Goal: Task Accomplishment & Management: Manage account settings

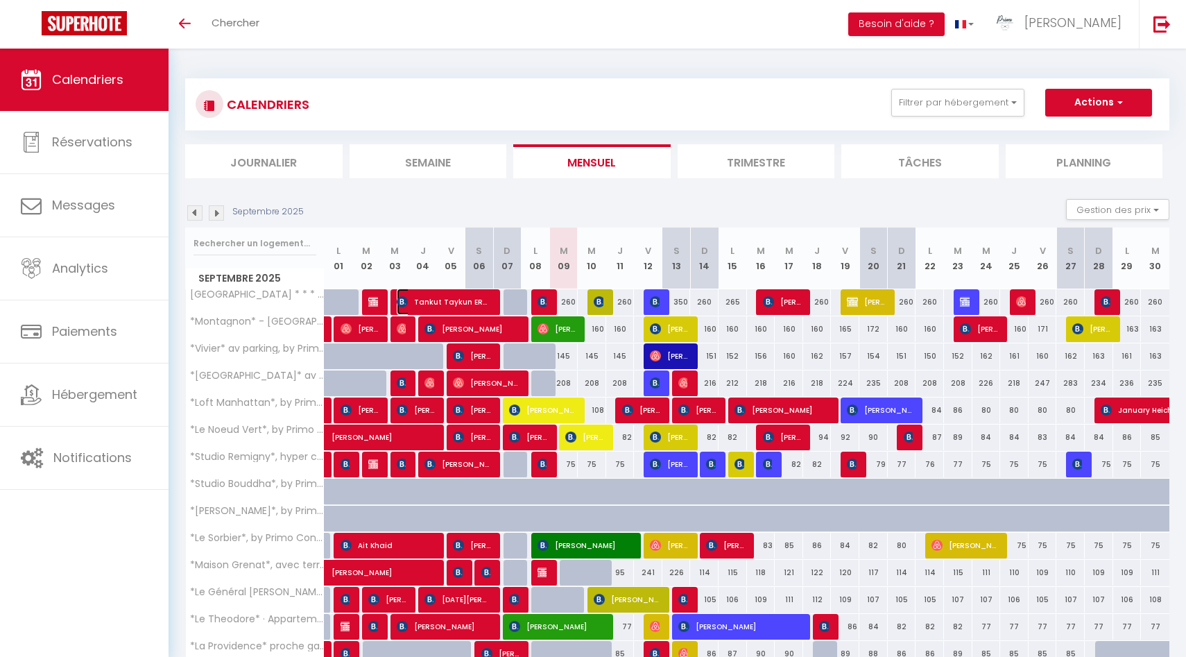
click at [467, 303] on span "Tankut Taykun ERDAL" at bounding box center [444, 301] width 95 height 26
select select "OK"
select select "0"
select select "1"
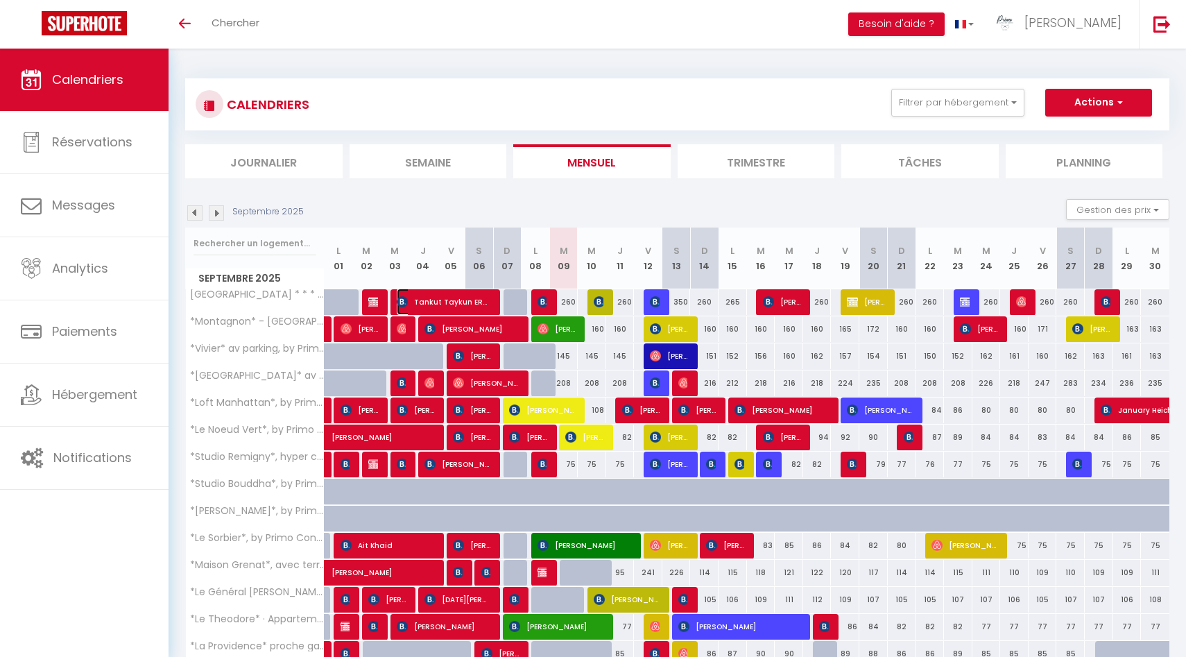
select select "1"
select select
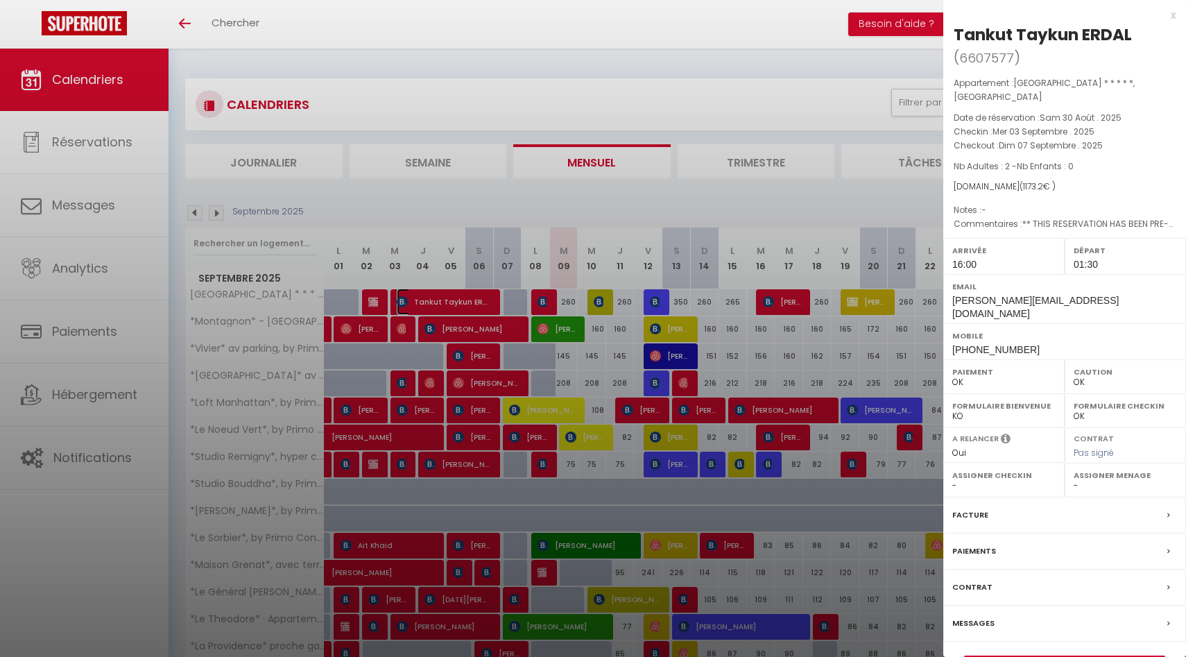
select select "30880"
click at [986, 616] on label "Messages" at bounding box center [973, 623] width 42 height 15
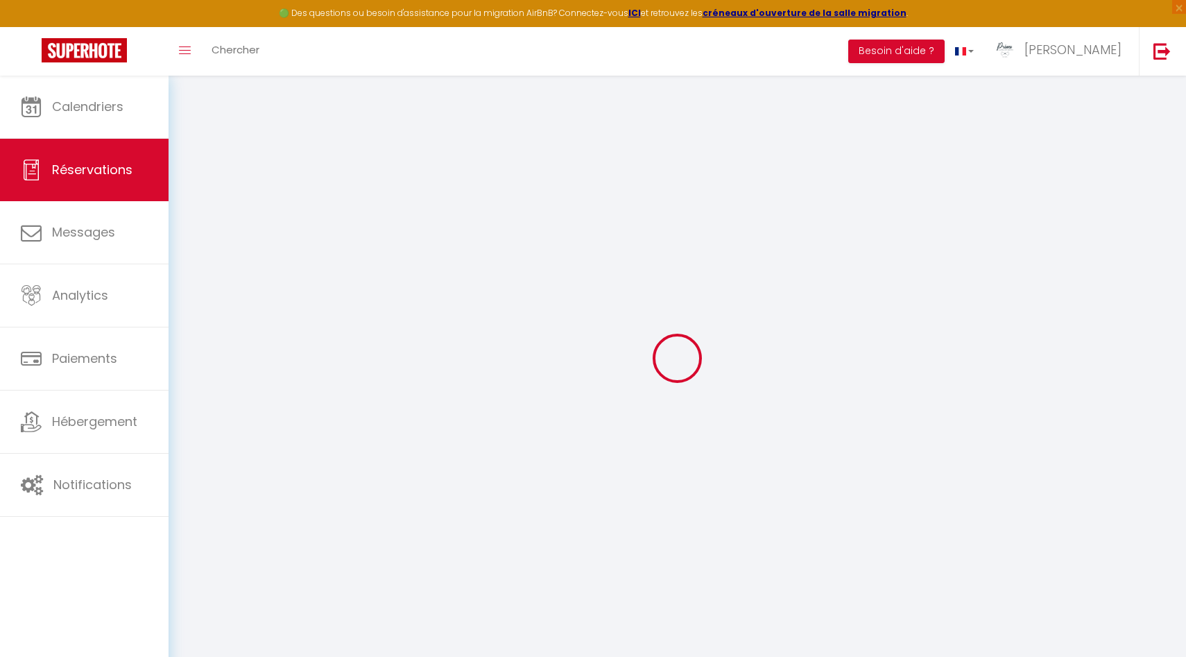
select select
checkbox input "false"
type voyageur1 "** THIS RESERVATION HAS BEEN PRE-PAID ** BOOKING NOTE : Payment charge is EUR 1…"
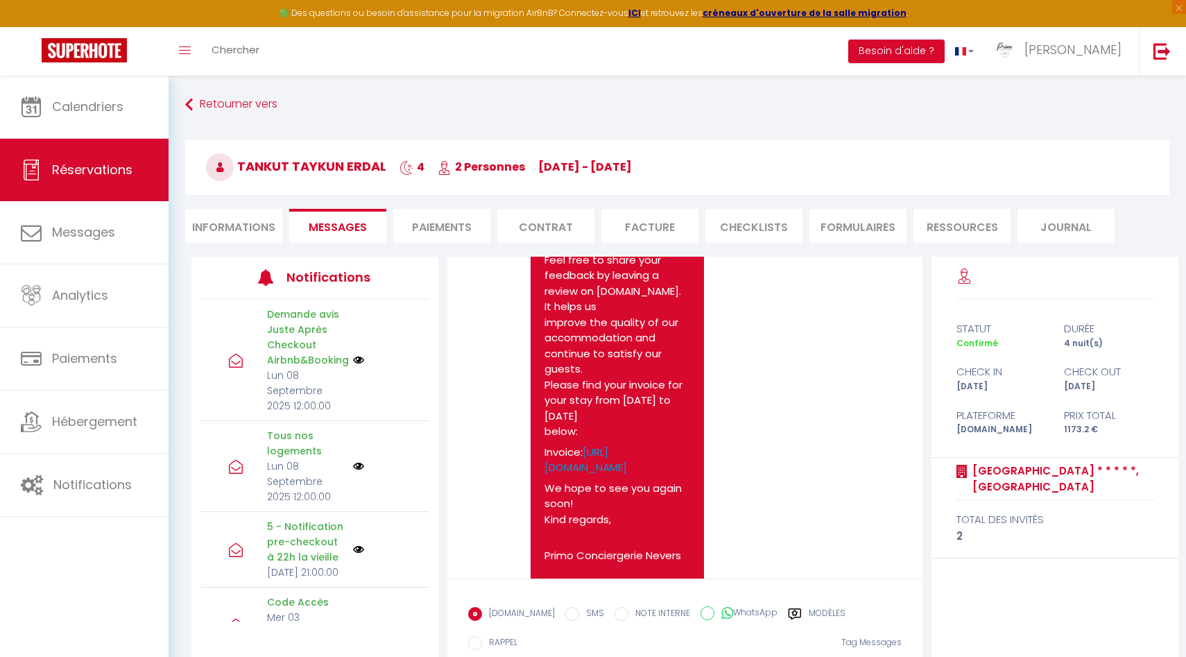
scroll to position [6963, 0]
drag, startPoint x: 589, startPoint y: 450, endPoint x: 543, endPoint y: 412, distance: 59.6
copy link "[URL][DOMAIN_NAME]"
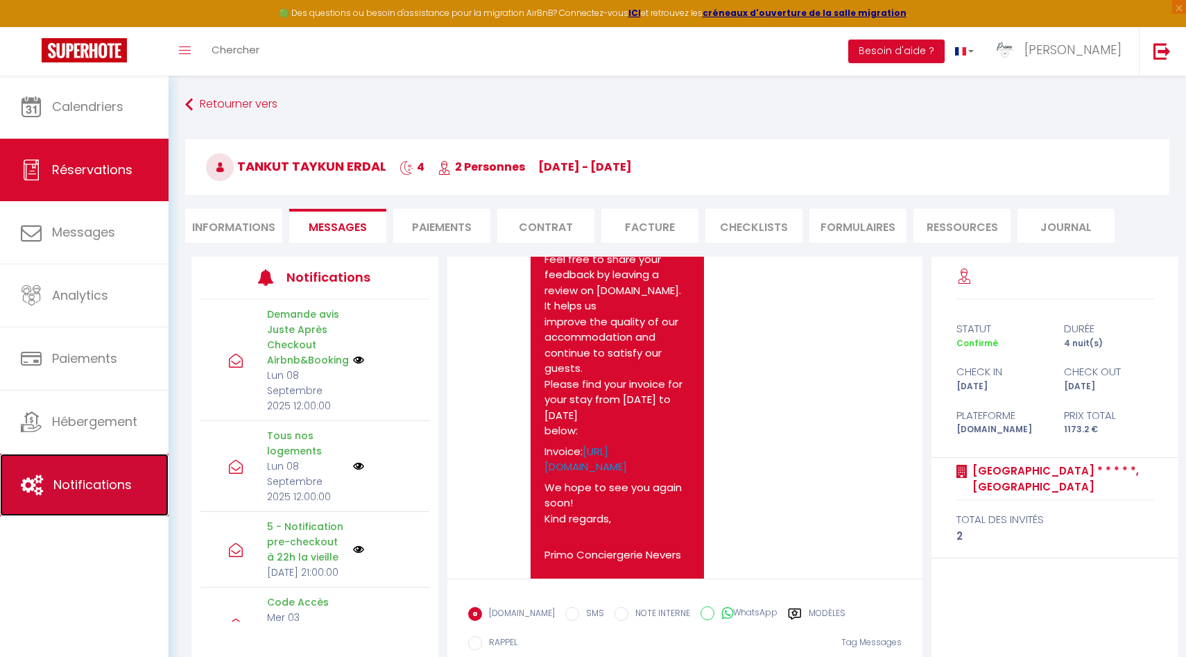
click at [110, 485] on span "Notifications" at bounding box center [92, 484] width 78 height 17
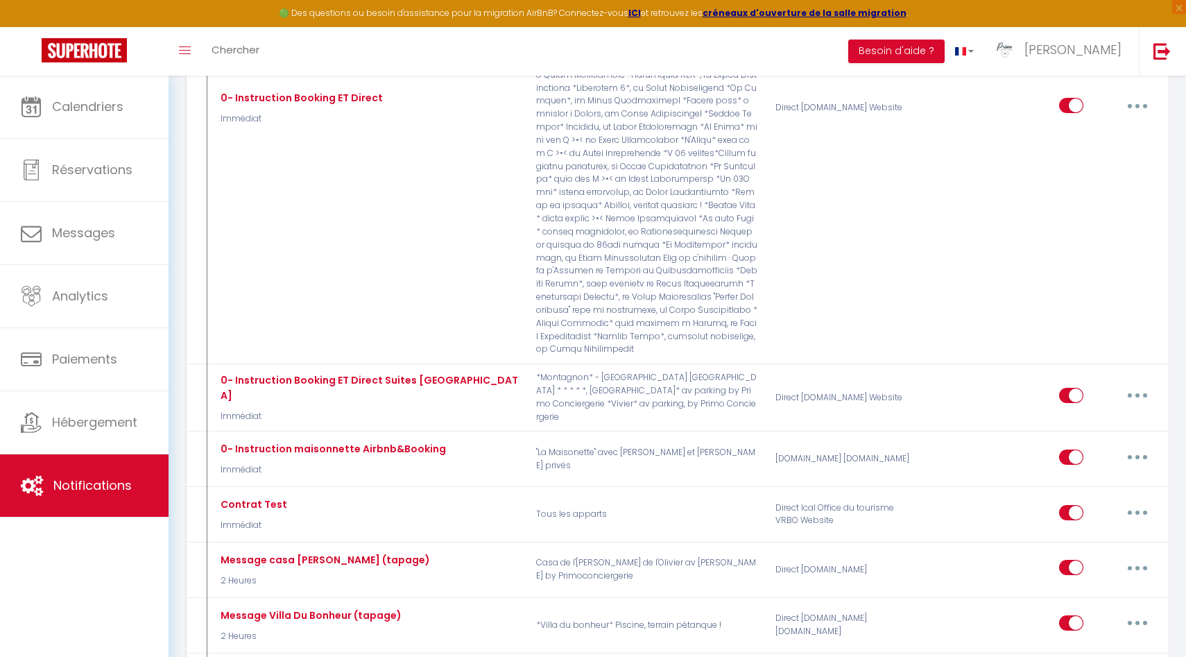
scroll to position [1647, 0]
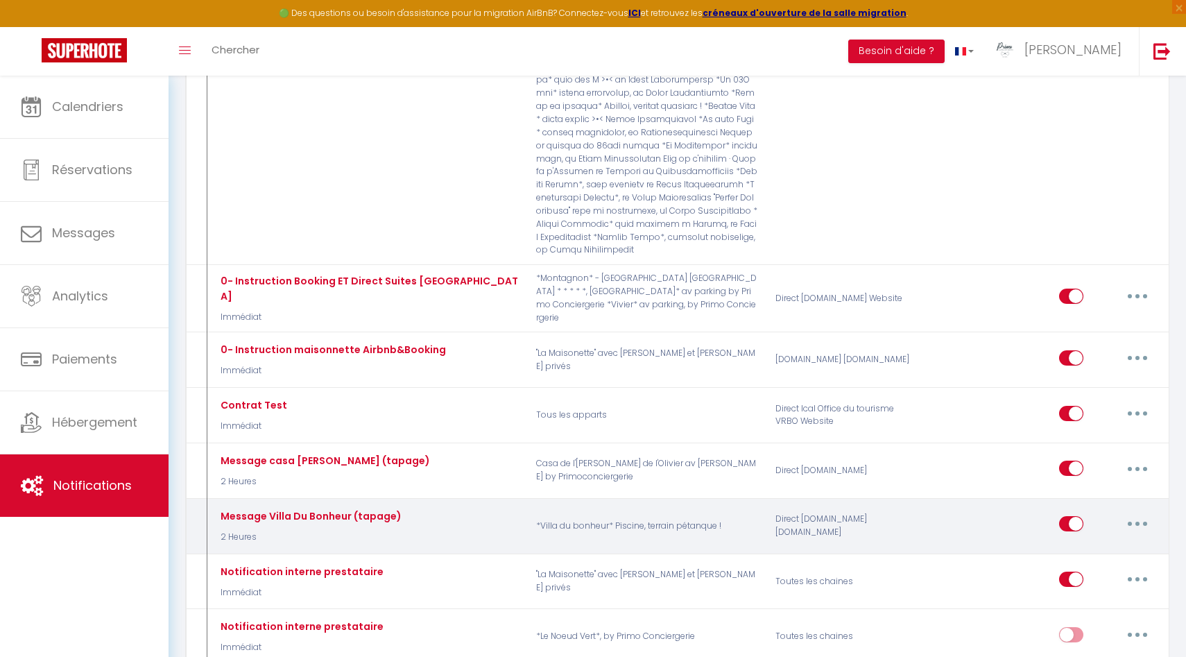
click at [1139, 512] on button "button" at bounding box center [1137, 523] width 39 height 22
click at [1088, 544] on link "Editer" at bounding box center [1101, 556] width 103 height 24
type input "Message Villa Du Bonheur (tapage)"
select select "2 Heures"
select select "if_booking_is_paid"
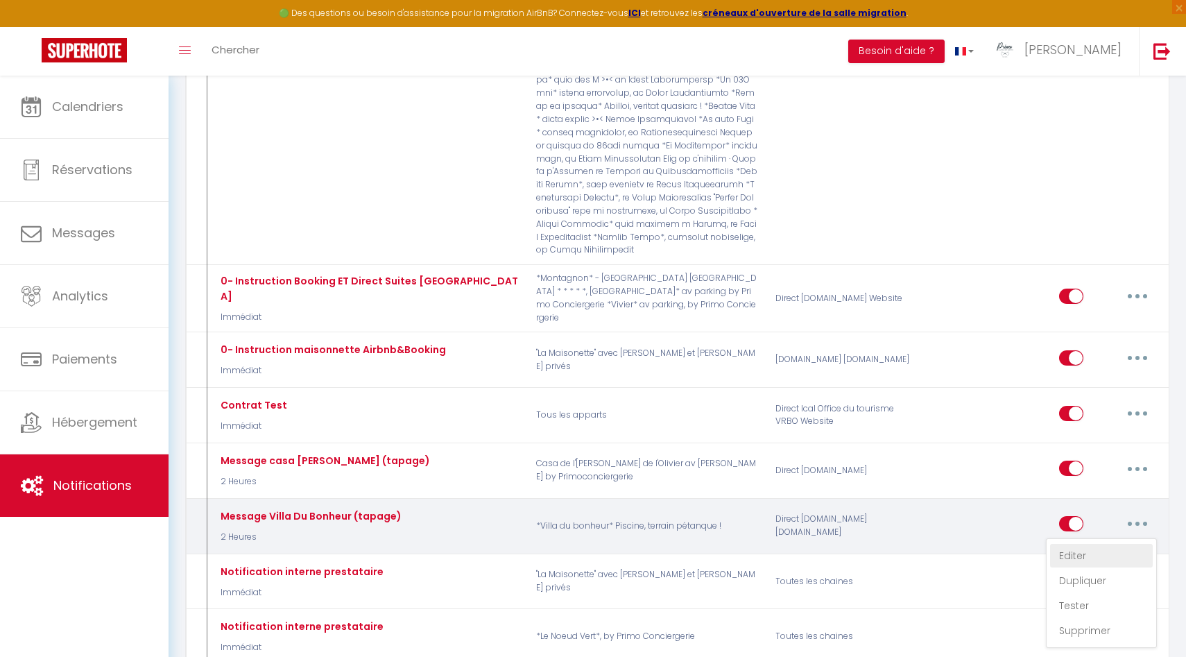
checkbox input "true"
checkbox input "false"
radio input "true"
type input "Information important réservation Casa de l'olivier"
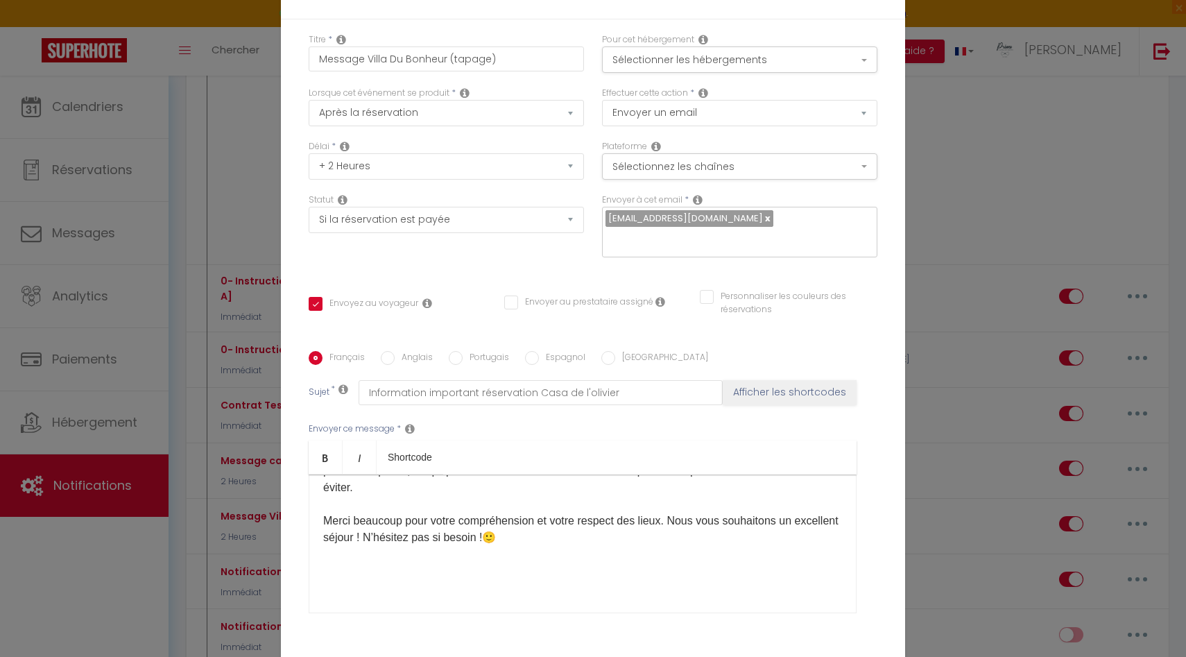
scroll to position [216, 0]
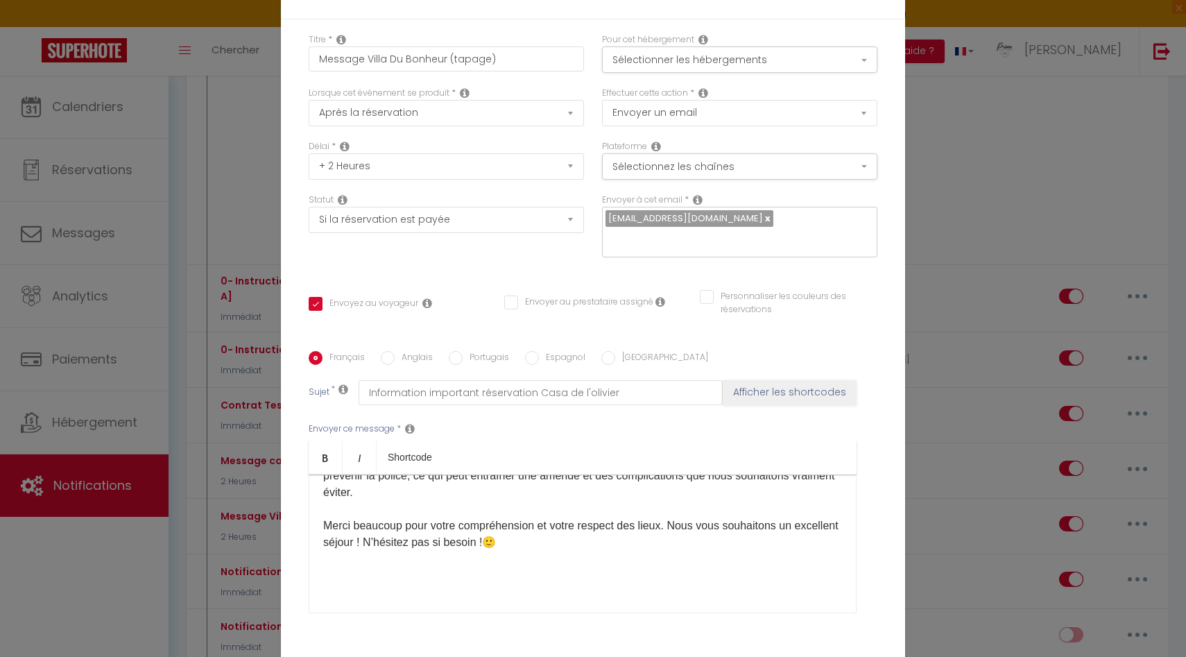
click at [534, 506] on div "Bonjour, Je me permets de vous écrire ce message car nous avons malheureusement…" at bounding box center [583, 543] width 548 height 139
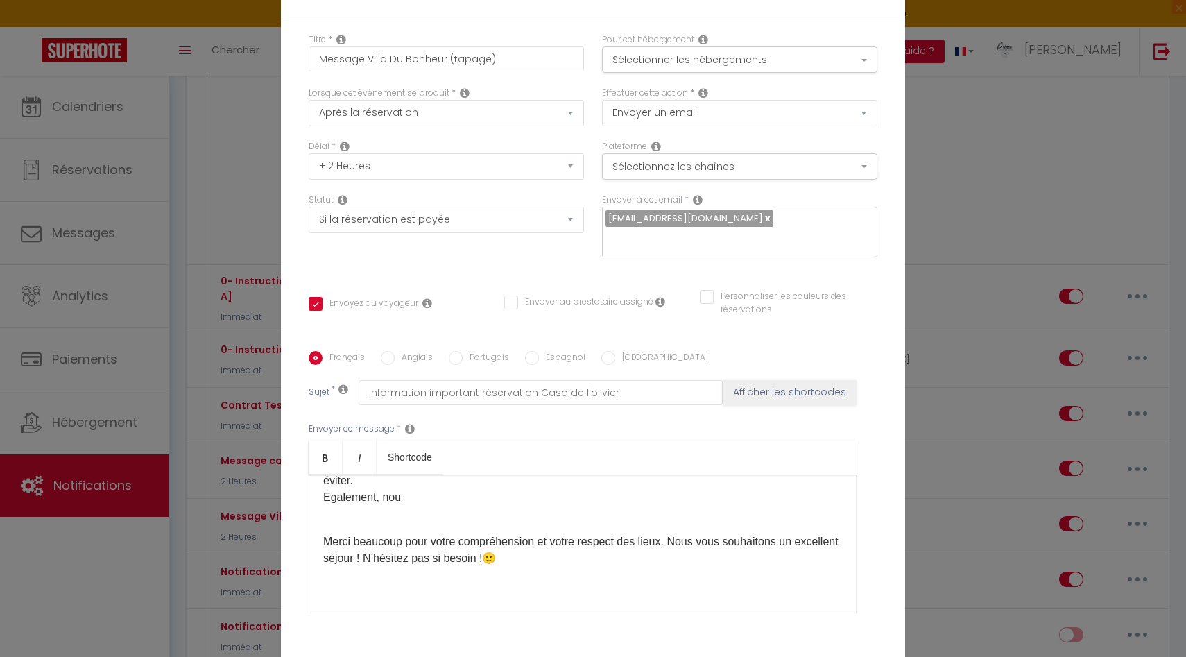
scroll to position [224, 0]
click at [433, 487] on div "Bonjour, Je me permets de vous écrire ce message car nous avons malheureusement…" at bounding box center [583, 543] width 548 height 139
drag, startPoint x: 361, startPoint y: 517, endPoint x: 304, endPoint y: 503, distance: 58.5
click at [304, 503] on div "Titre * Message Villa Du Bonheur (tapage) Pour cet hébergement Sélectionner les…" at bounding box center [593, 351] width 624 height 664
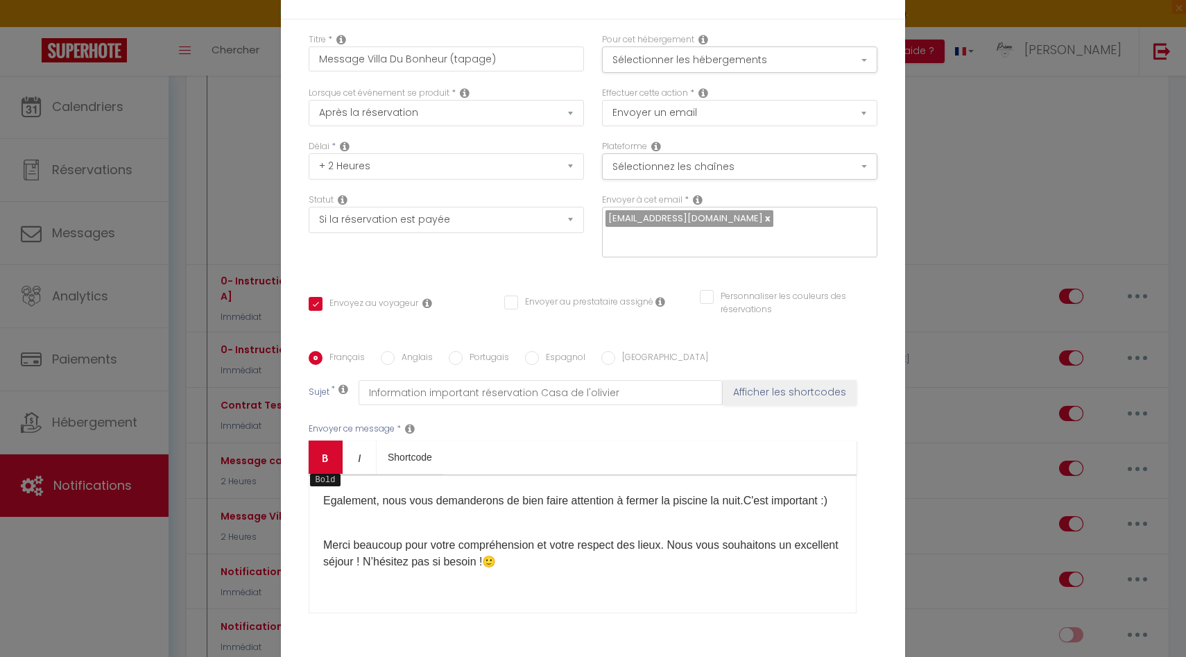
click at [320, 465] on link "Bold" at bounding box center [326, 456] width 34 height 33
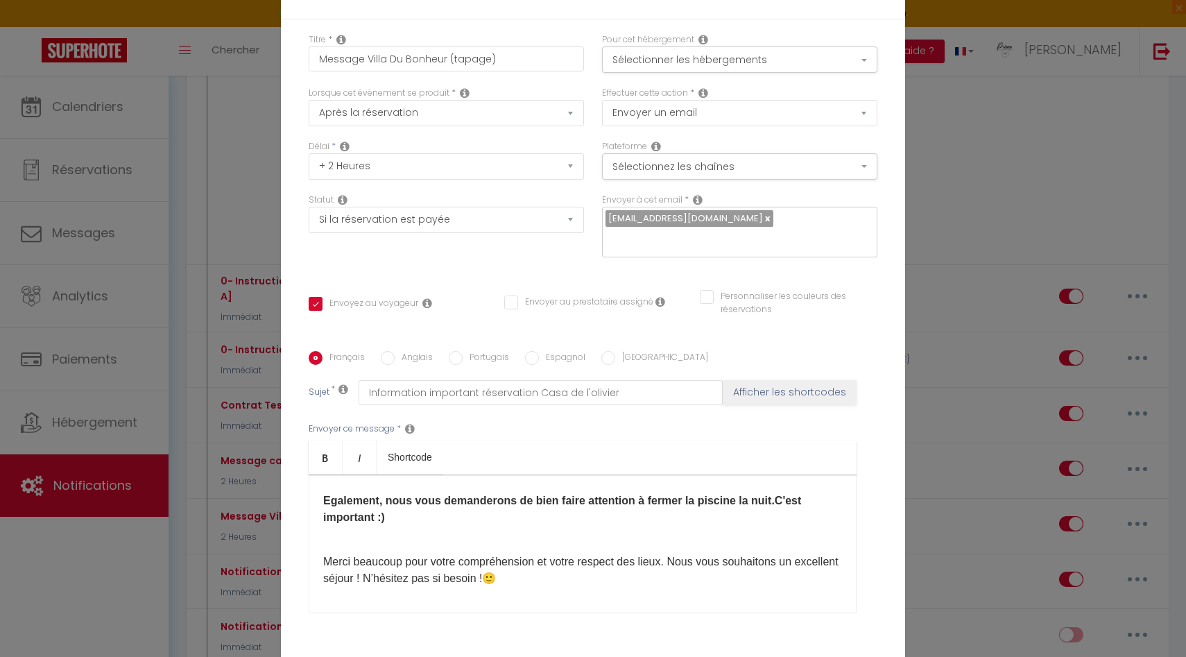
click at [413, 531] on div "Bonjour, Je me permets de vous écrire ce message car nous avons malheureusement…" at bounding box center [583, 543] width 548 height 139
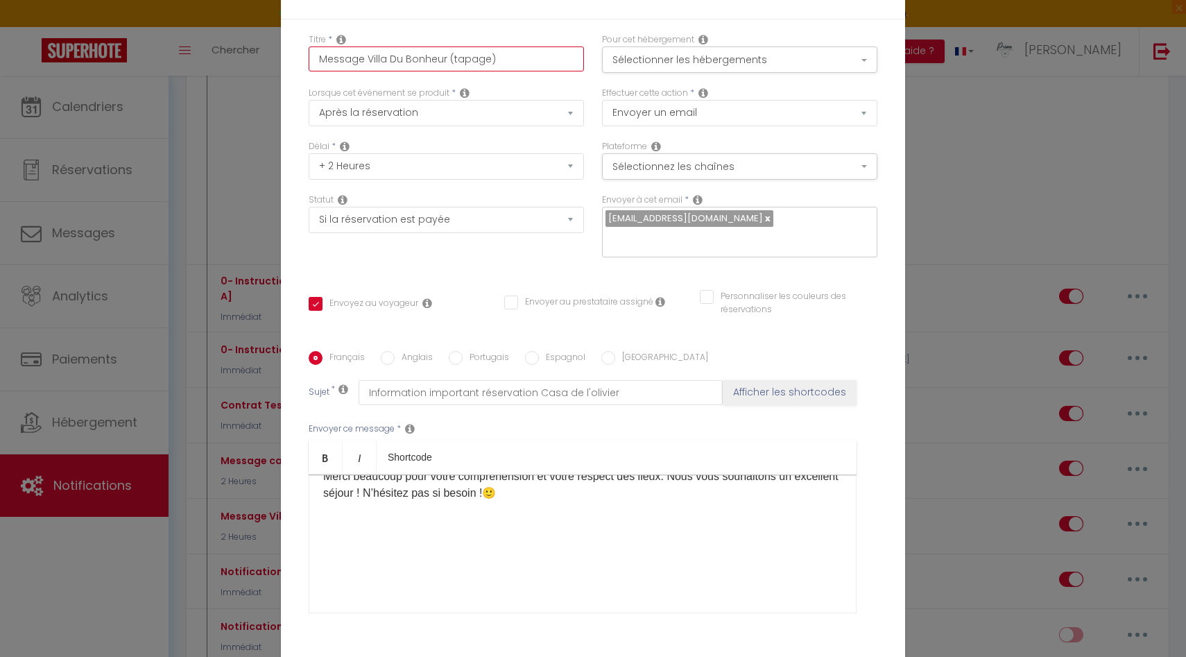
click at [485, 53] on input "Message Villa Du Bonheur (tapage)" at bounding box center [446, 58] width 275 height 25
type input "Message Villa Du Bonheur (tapage )"
checkbox input "true"
checkbox input "false"
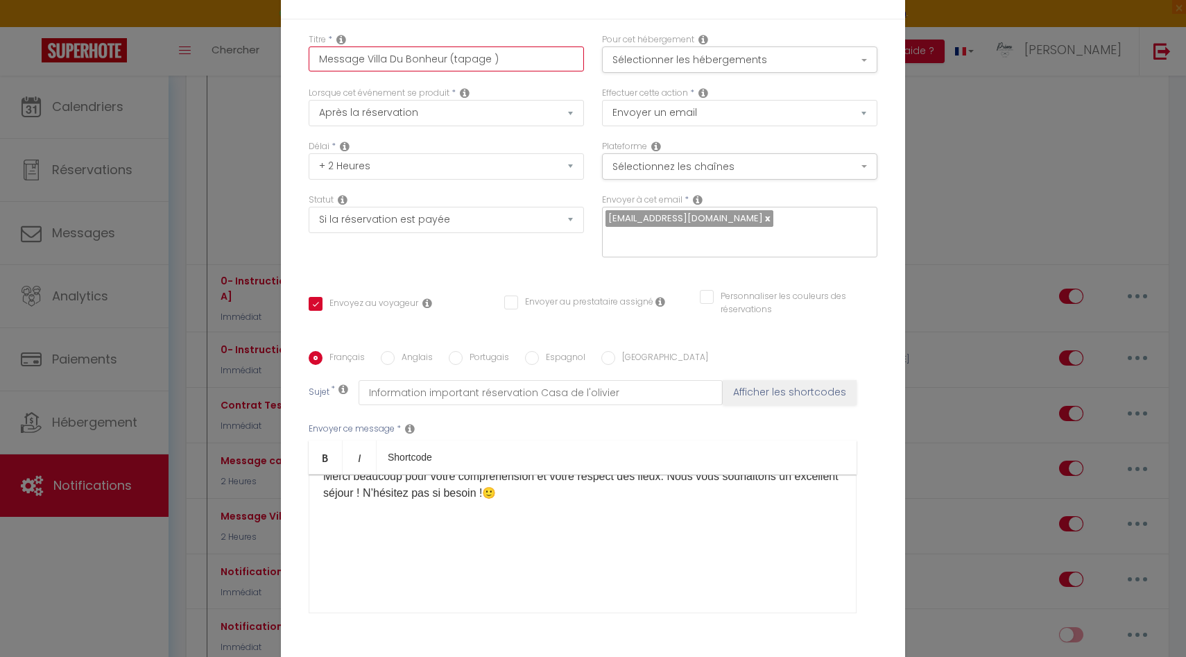
type input "Message Villa Du Bonheur (tapage +)"
checkbox input "true"
checkbox input "false"
type input "Message Villa Du Bonheur (tapage + )"
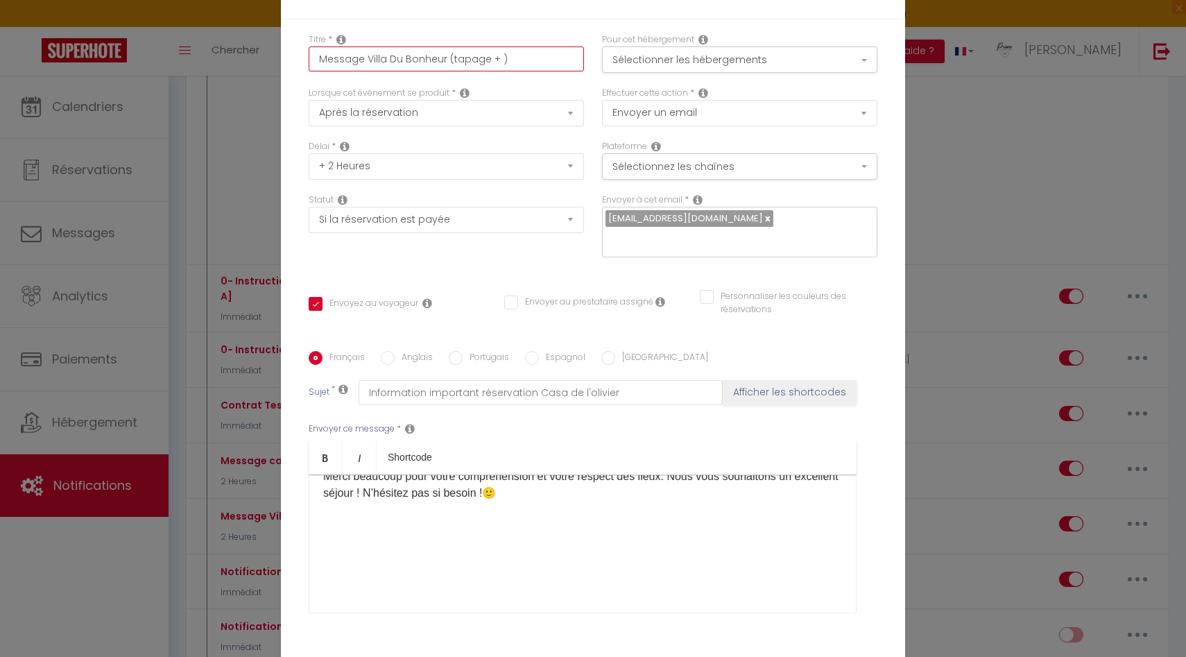
checkbox input "true"
checkbox input "false"
type input "Message Villa Du Bonheur (tapage + p)"
checkbox input "true"
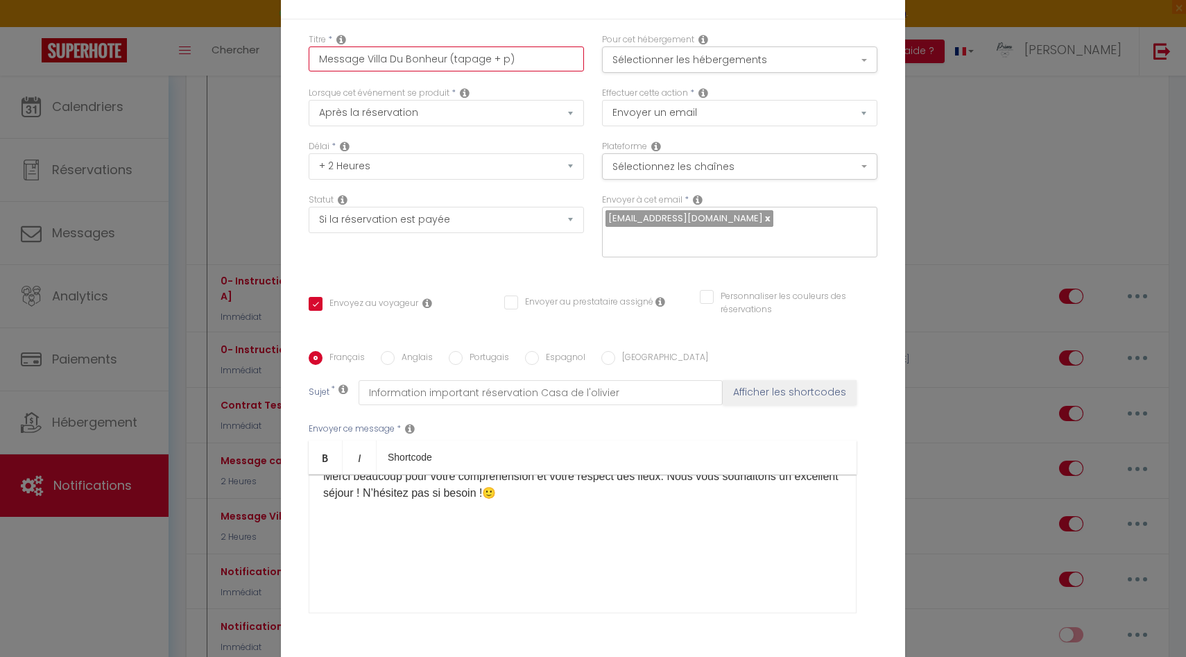
checkbox input "false"
type input "Message Villa Du Bonheur (tapage + pi)"
checkbox input "true"
checkbox input "false"
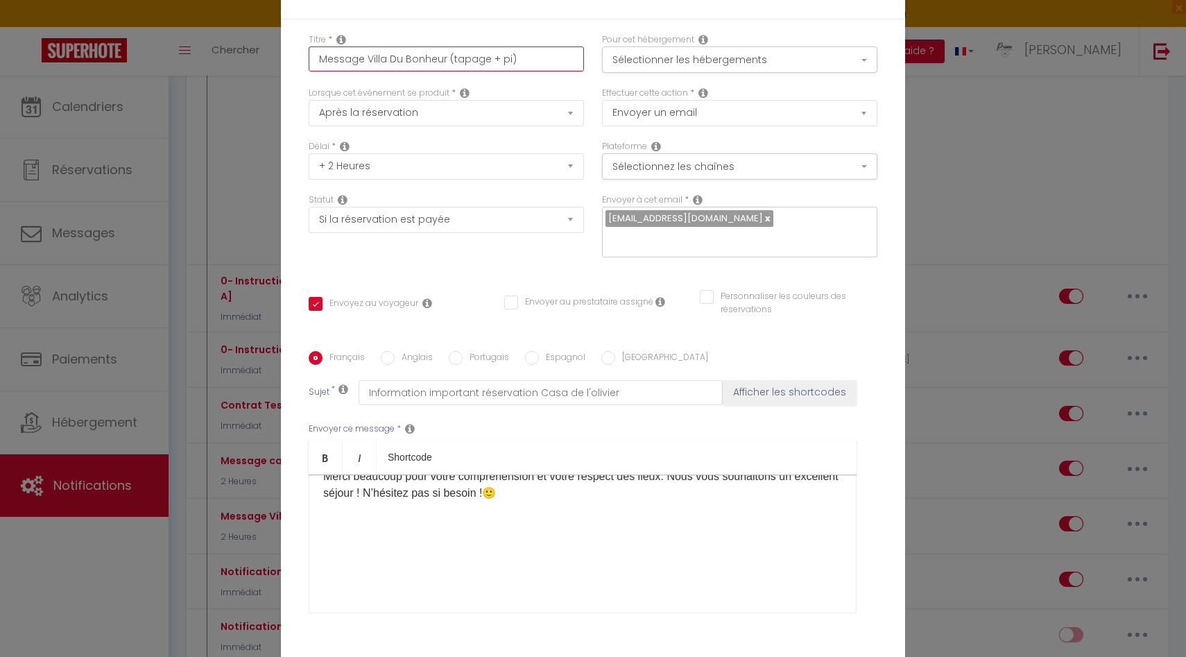
checkbox input "false"
type input "Message Villa Du Bonheur (tapage + pis)"
checkbox input "true"
checkbox input "false"
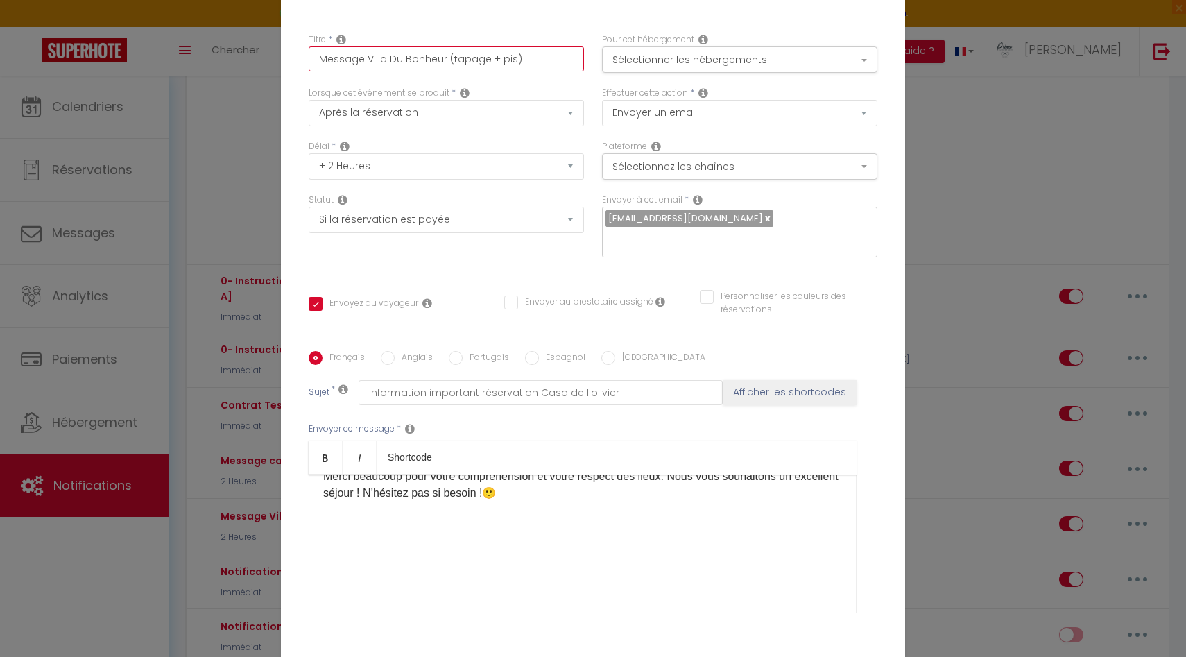
type input "Message Villa Du Bonheur (tapage + pisc)"
checkbox input "true"
checkbox input "false"
type input "Message Villa Du Bonheur (tapage + pisci)"
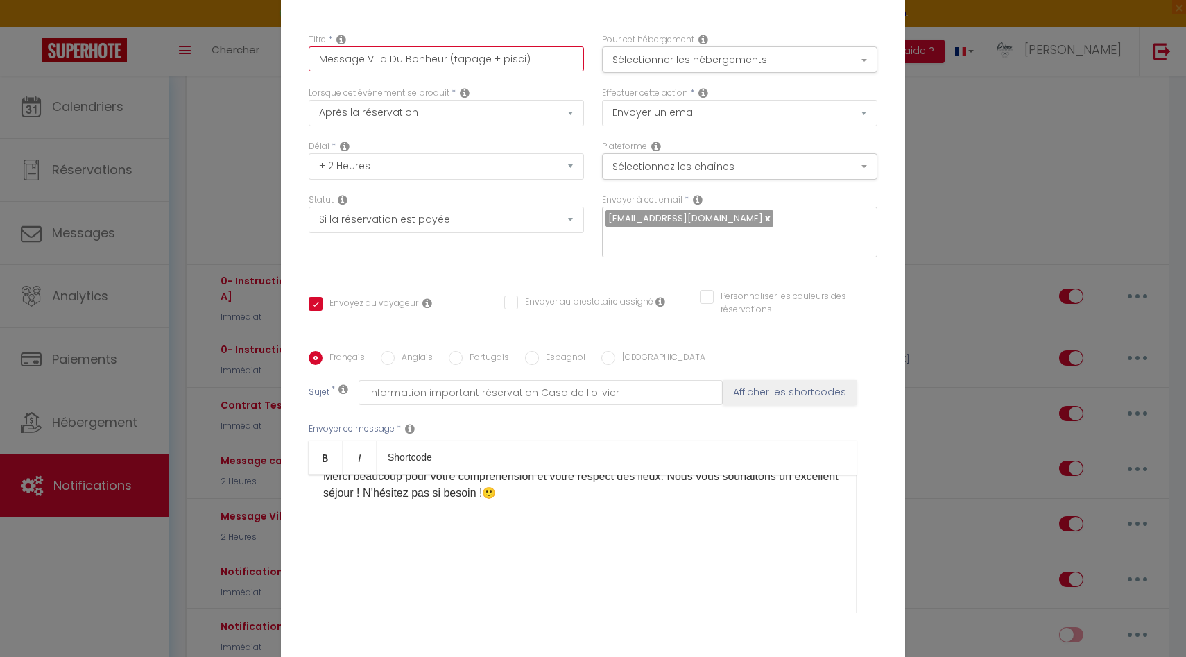
checkbox input "true"
checkbox input "false"
type input "Message Villa Du Bonheur (tapage + piscin)"
checkbox input "true"
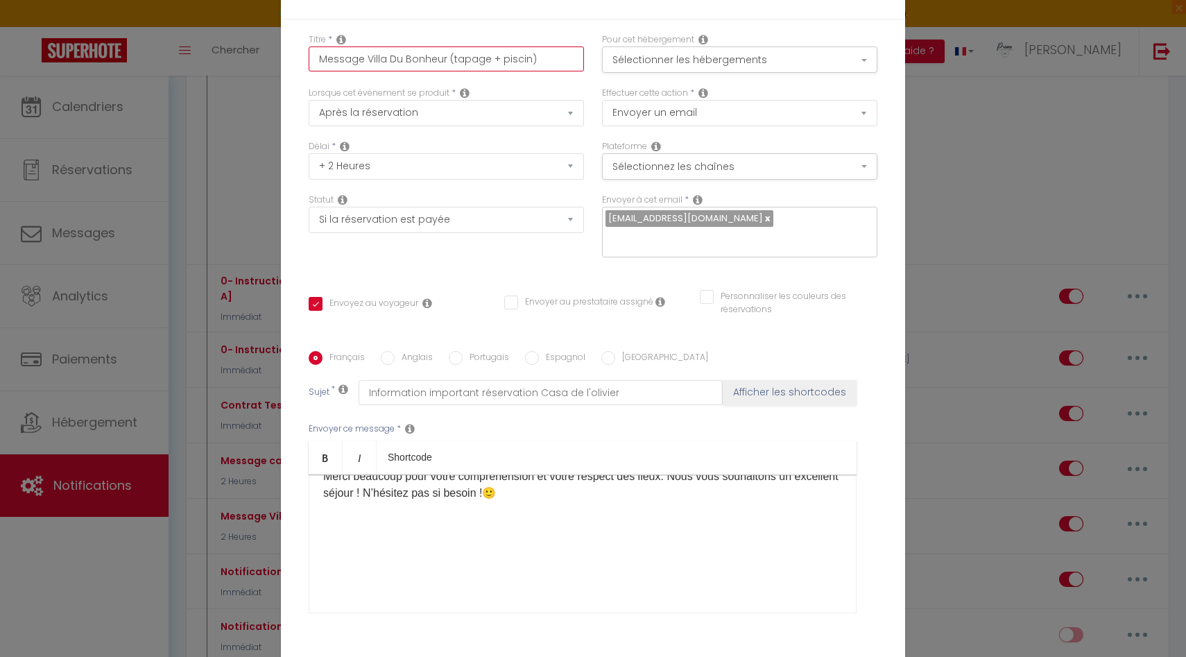
checkbox input "false"
type input "Message Villa Du Bonheur (tapage + piscine)"
checkbox input "true"
checkbox input "false"
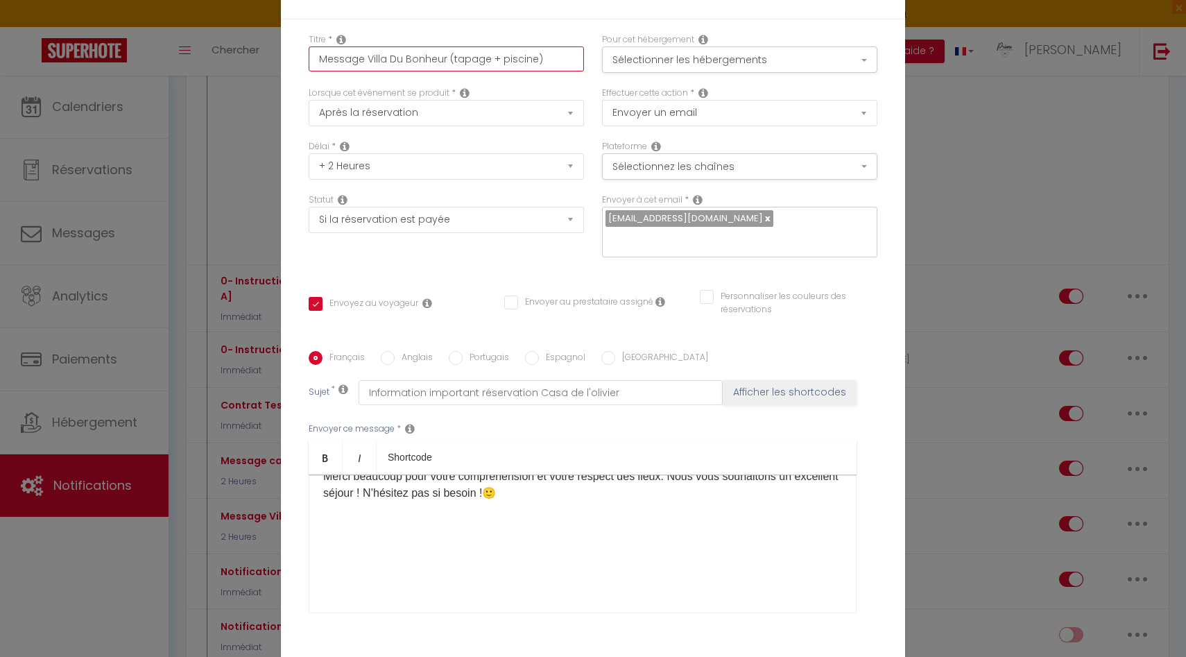
checkbox input "false"
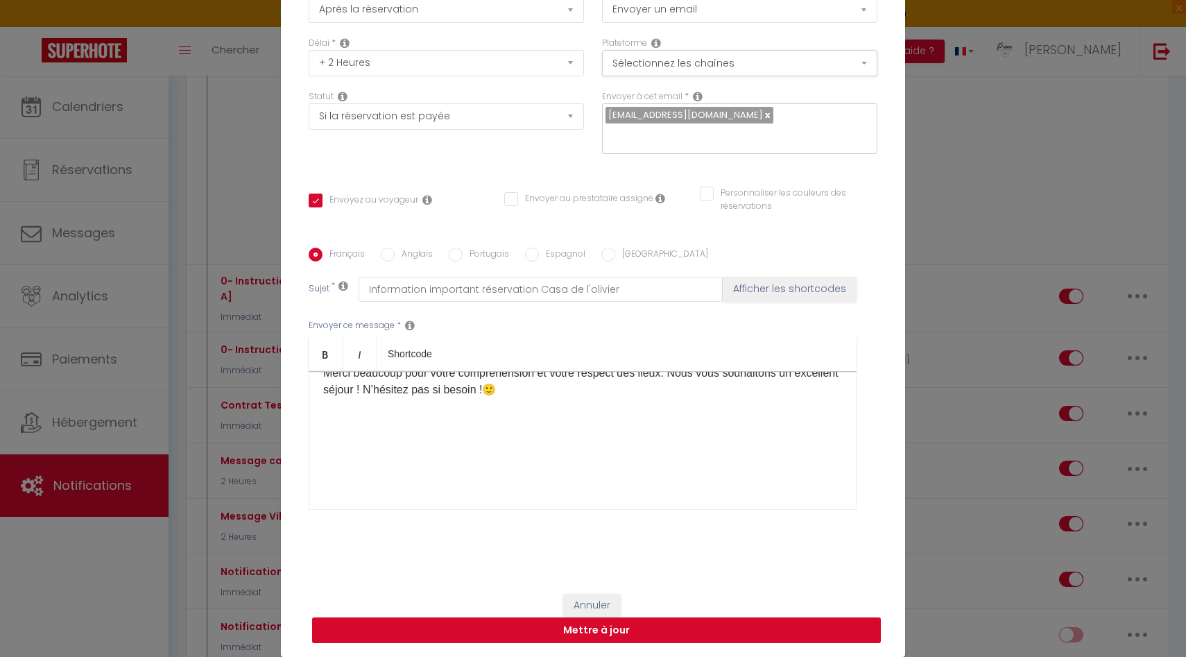
type input "Message Villa Du Bonheur (tapage + piscine)"
click at [535, 633] on button "Mettre à jour" at bounding box center [596, 630] width 569 height 26
checkbox input "true"
checkbox input "false"
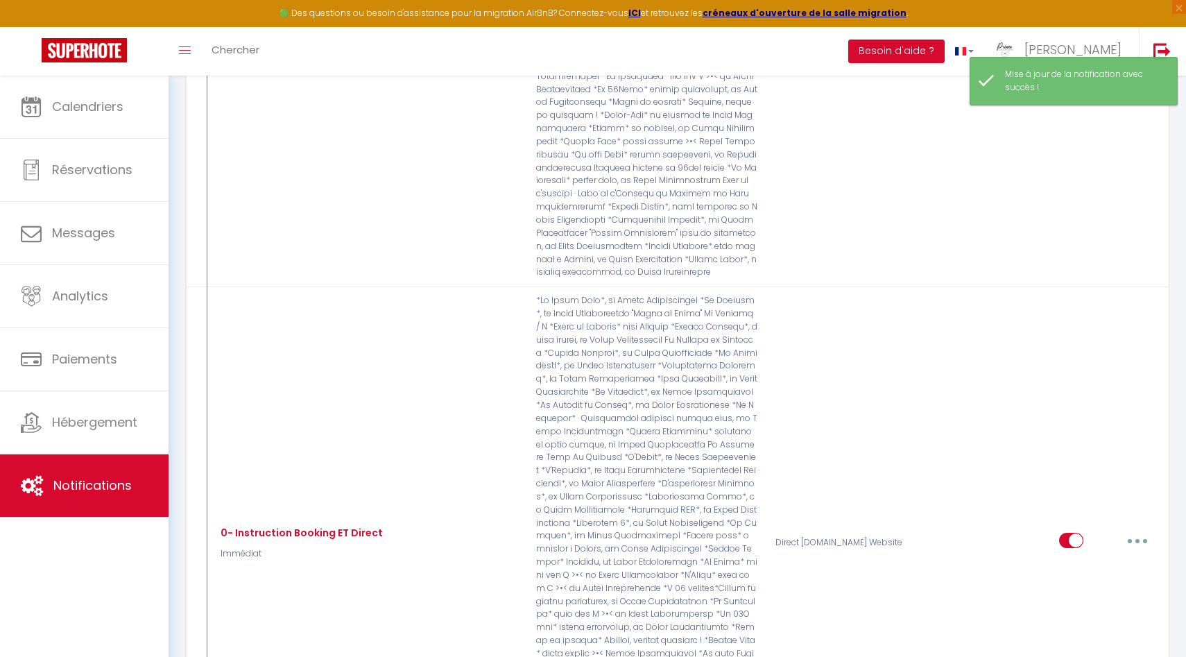
scroll to position [556, 0]
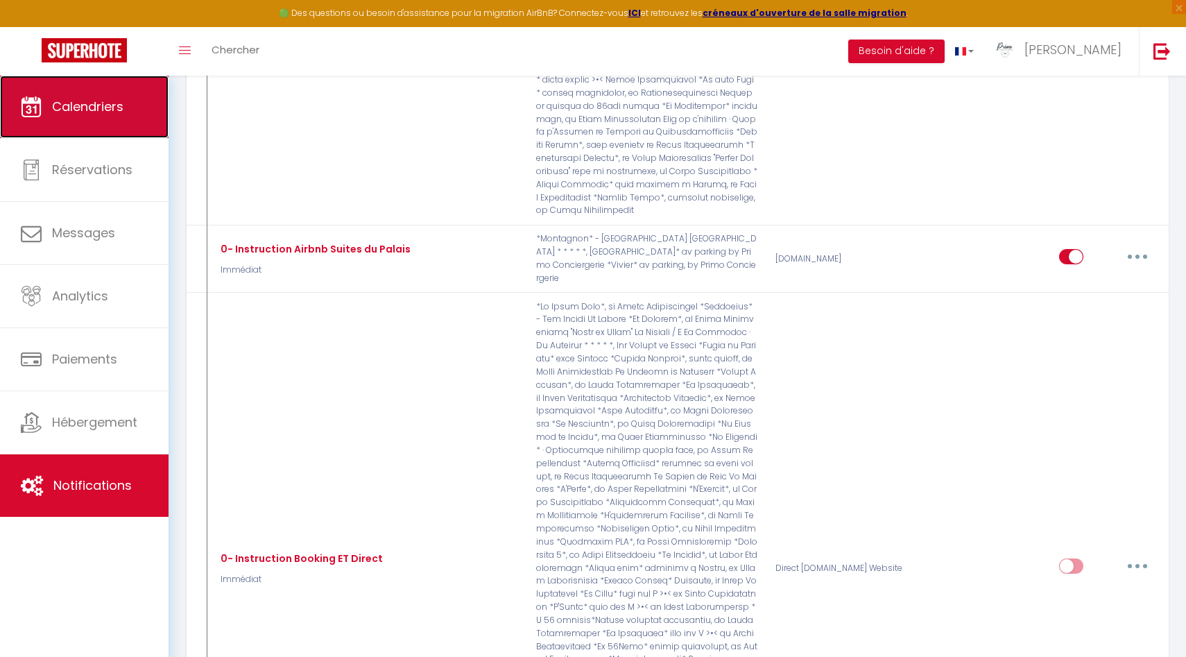
click at [123, 117] on link "Calendriers" at bounding box center [84, 107] width 169 height 62
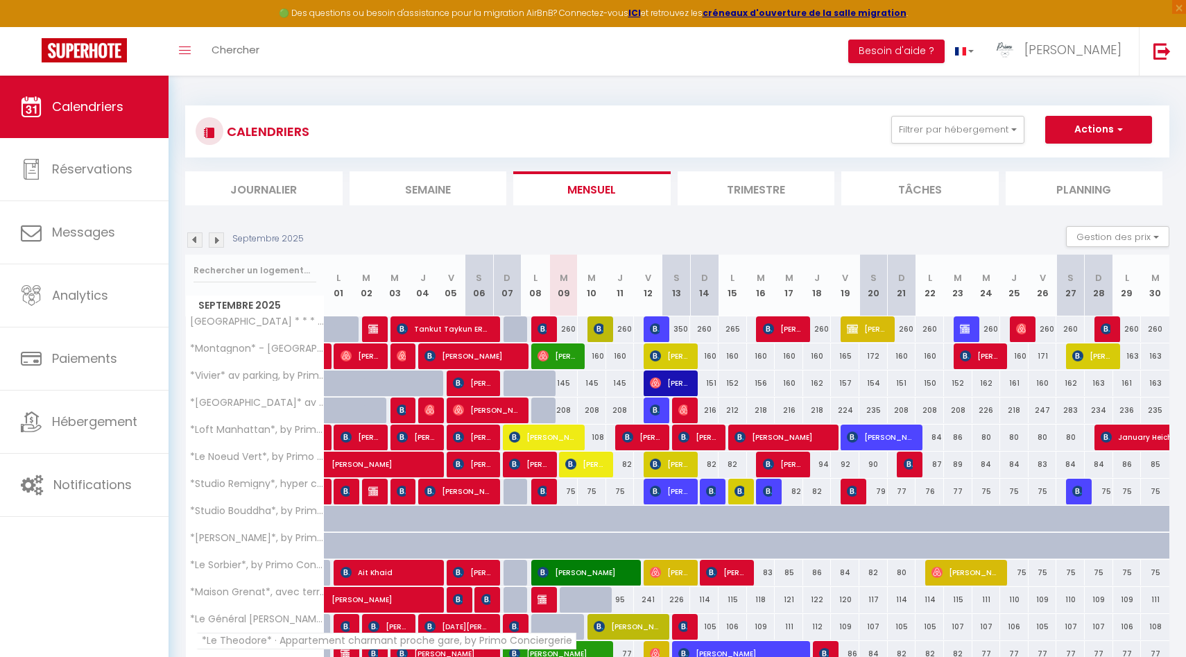
scroll to position [291, 0]
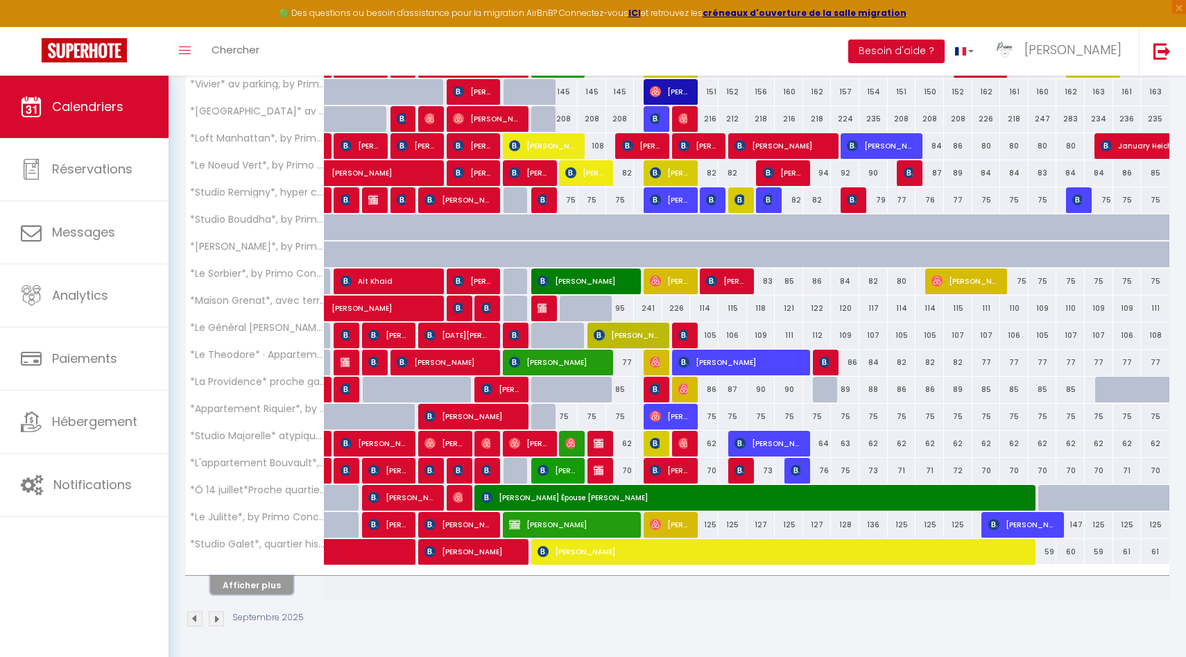
click at [266, 580] on button "Afficher plus" at bounding box center [251, 585] width 83 height 19
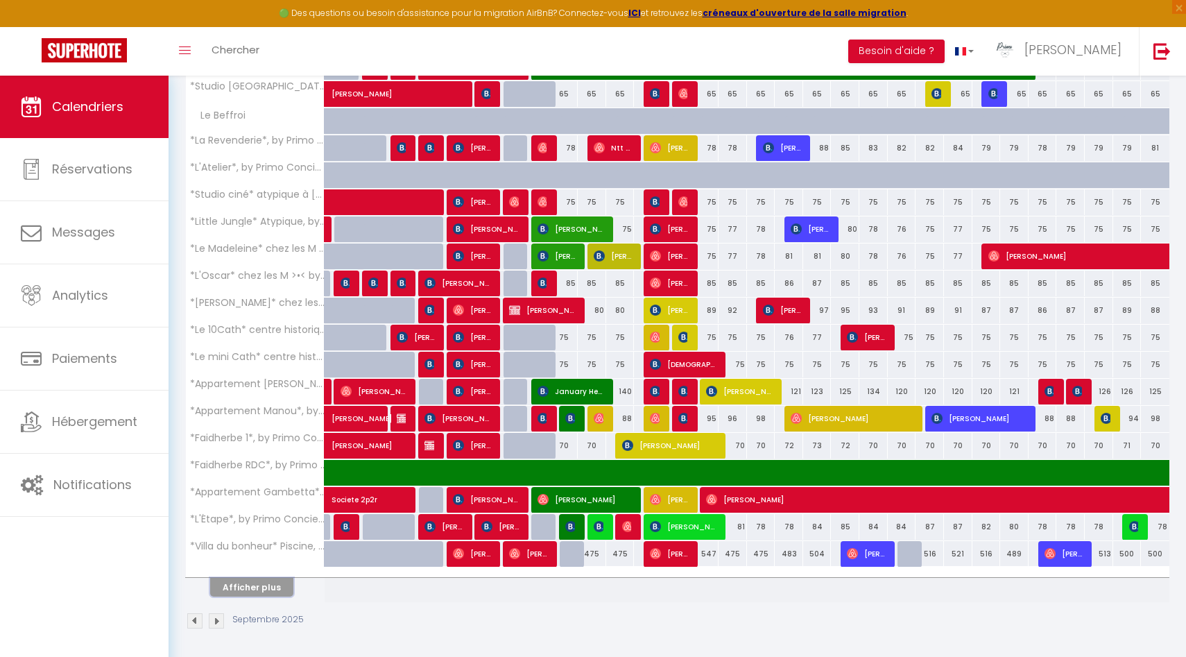
scroll to position [831, 0]
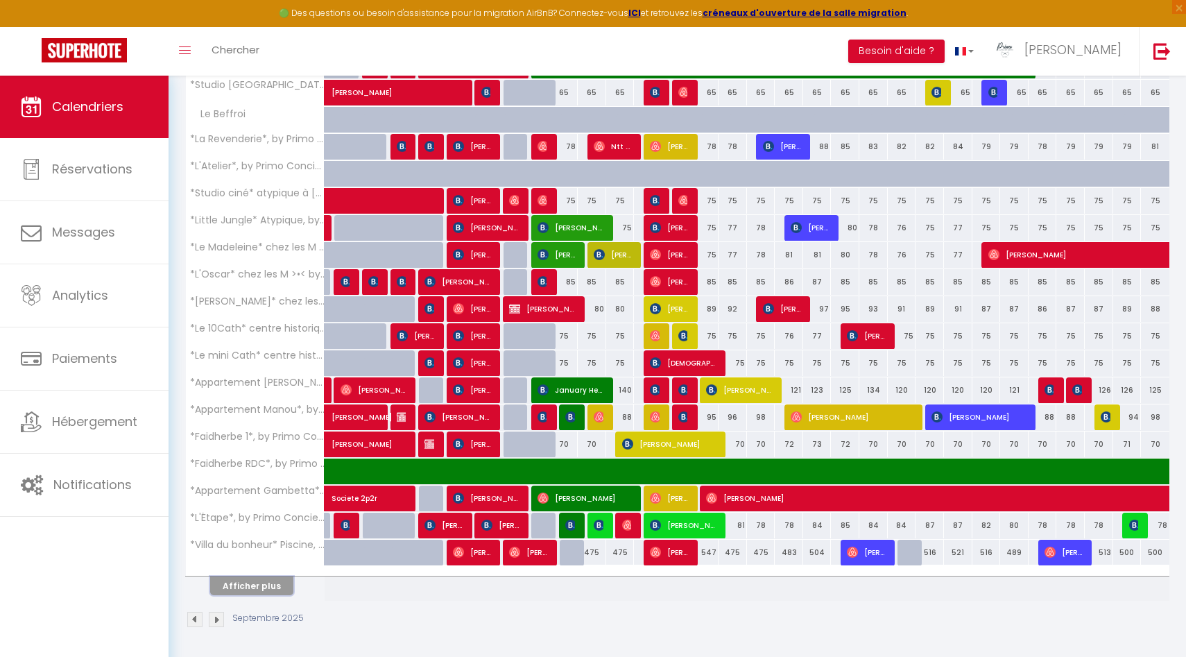
click at [266, 588] on button "Afficher plus" at bounding box center [251, 585] width 83 height 19
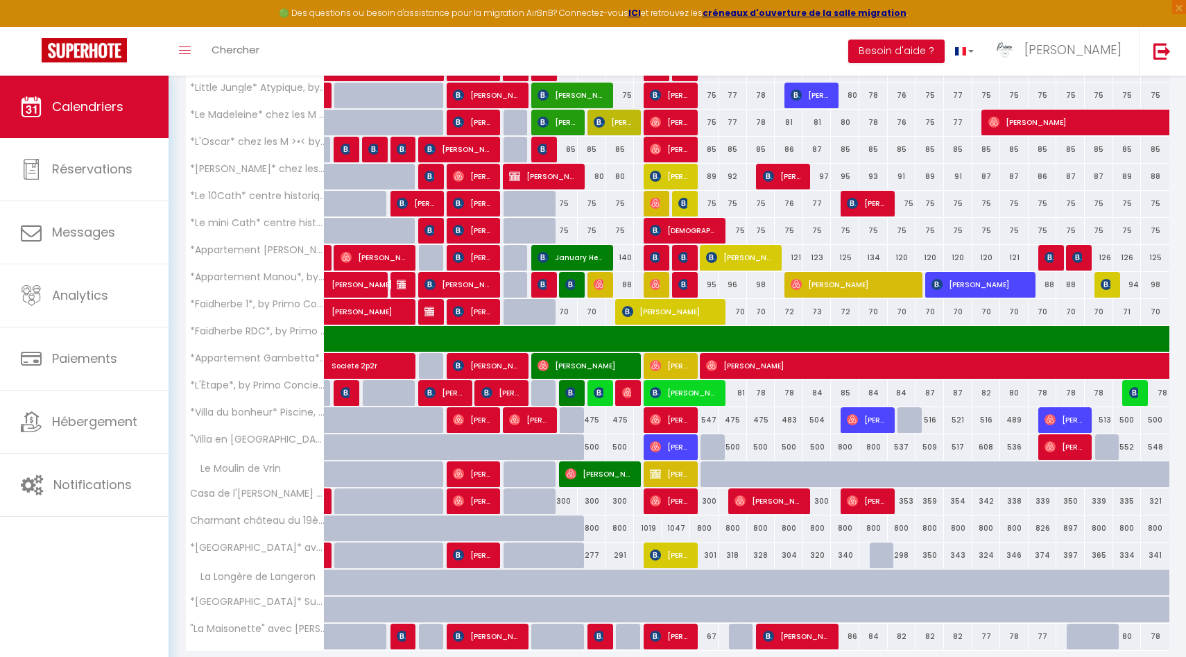
scroll to position [966, 0]
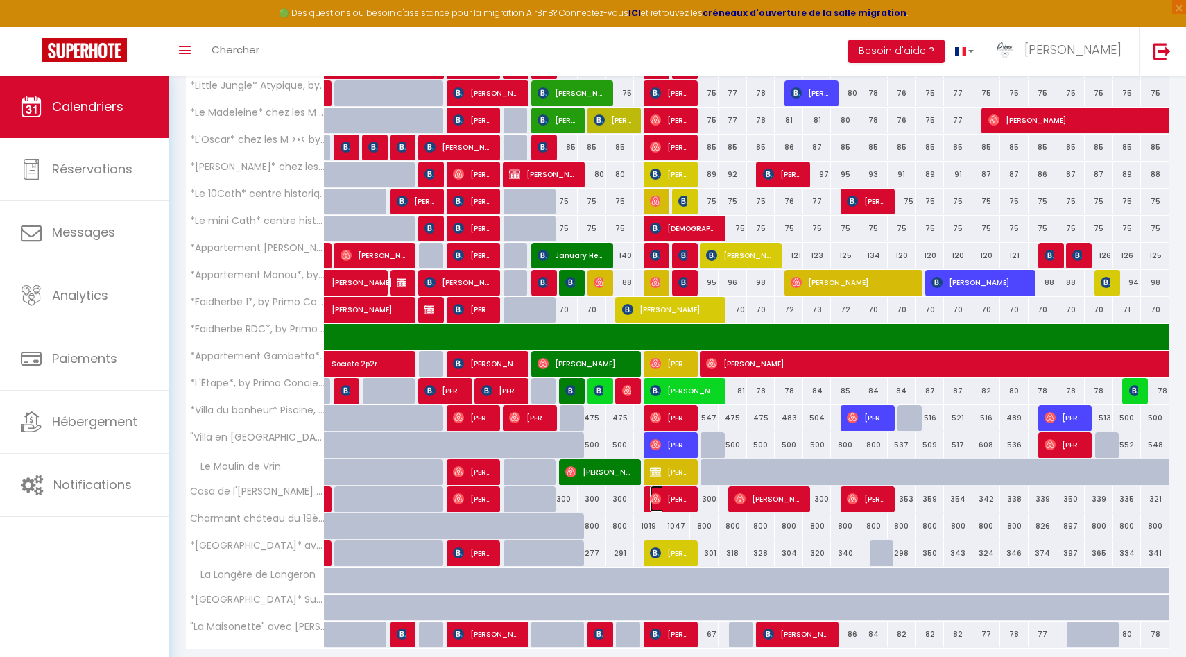
click at [667, 498] on span "[PERSON_NAME]" at bounding box center [669, 498] width 38 height 26
select select "OK"
select select "1"
select select "0"
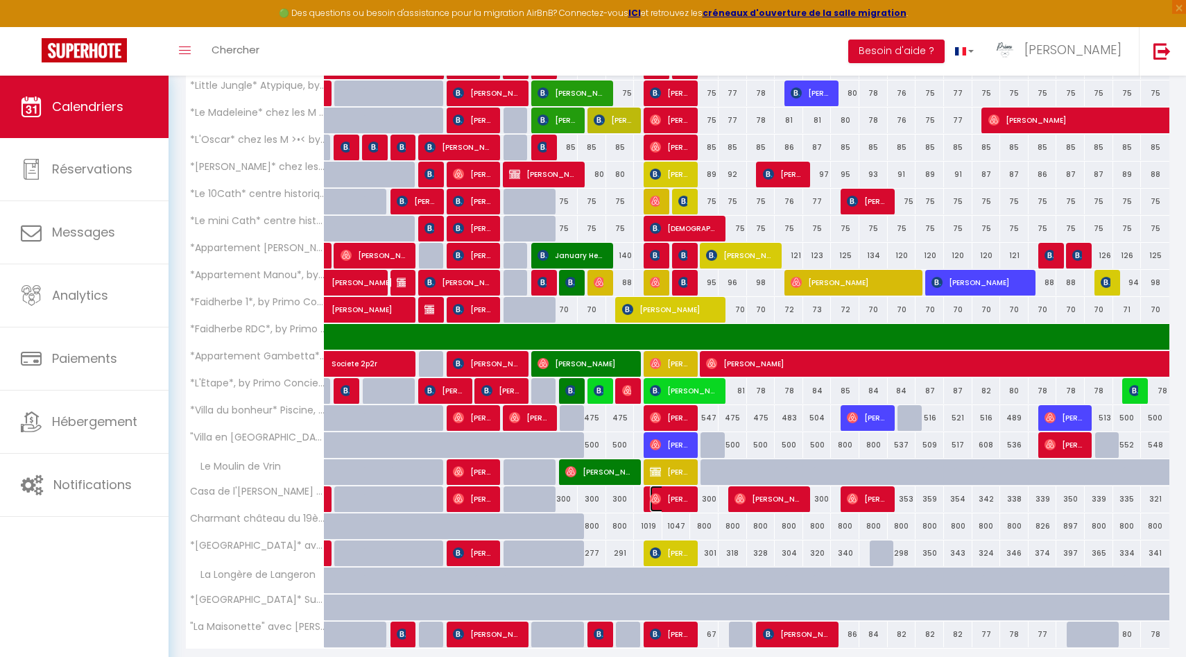
select select "1"
select select
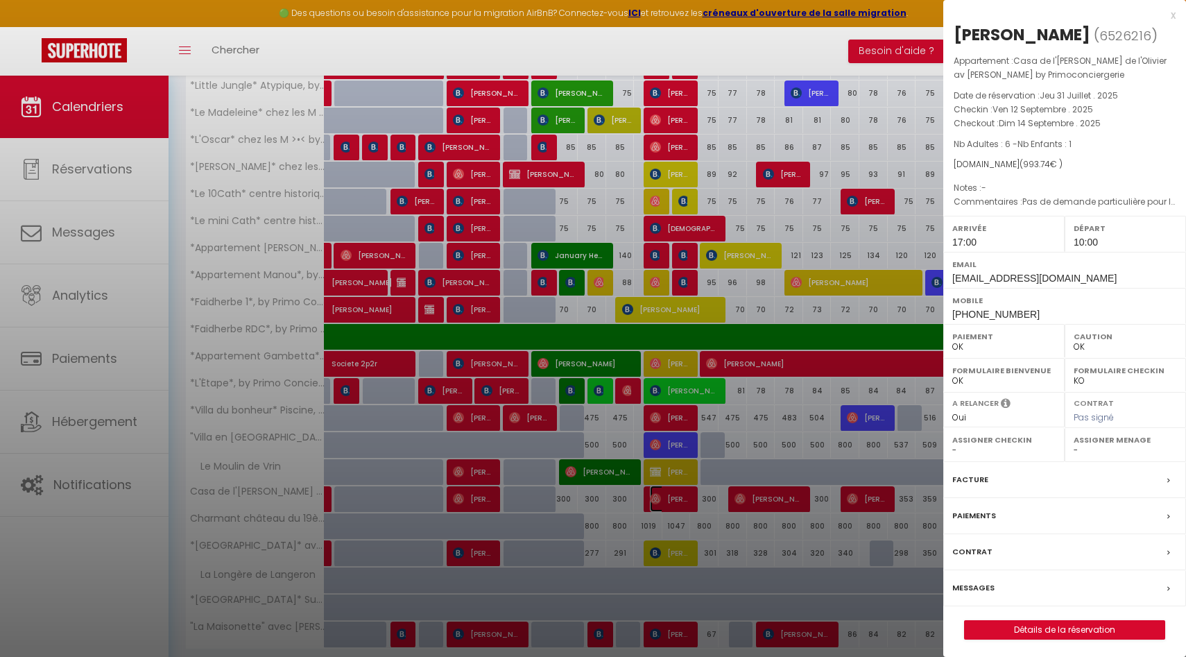
select select "7592"
click at [675, 514] on div at bounding box center [593, 328] width 1186 height 657
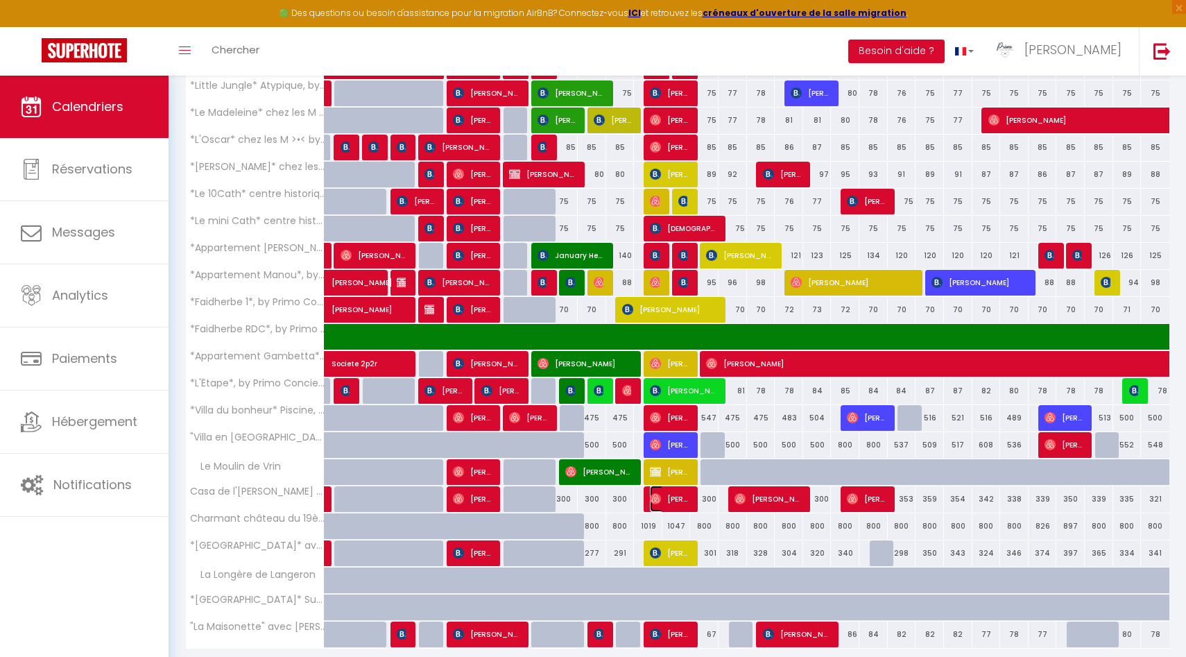
click at [661, 497] on span "[PERSON_NAME]" at bounding box center [669, 498] width 38 height 26
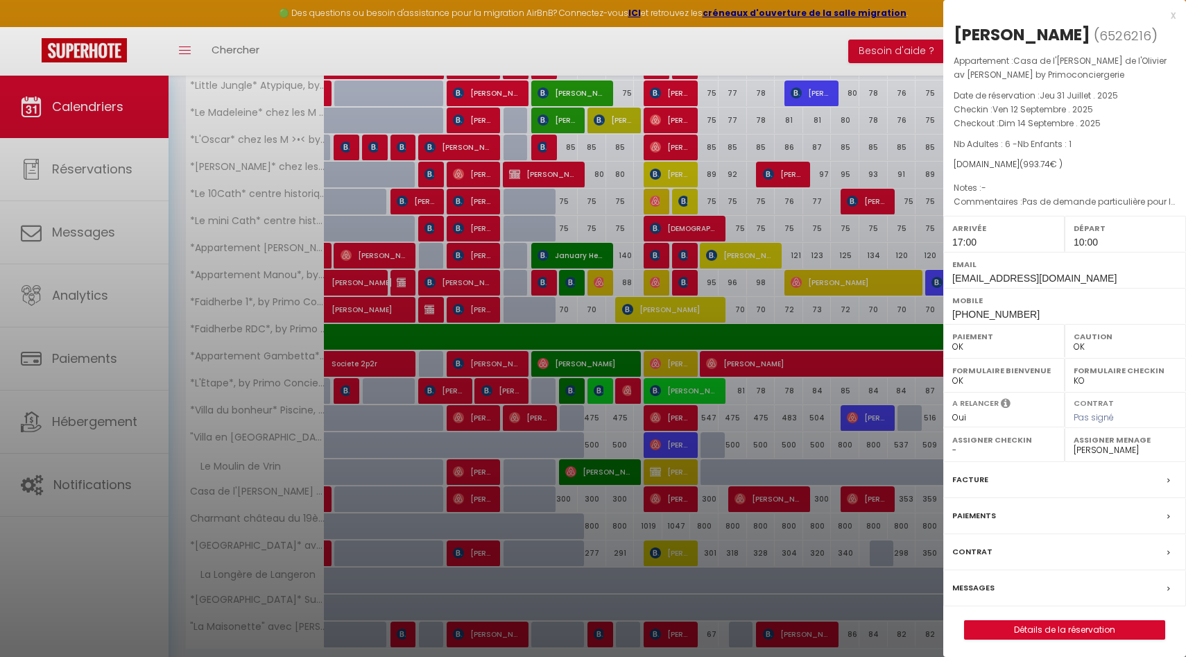
click at [704, 498] on div at bounding box center [593, 328] width 1186 height 657
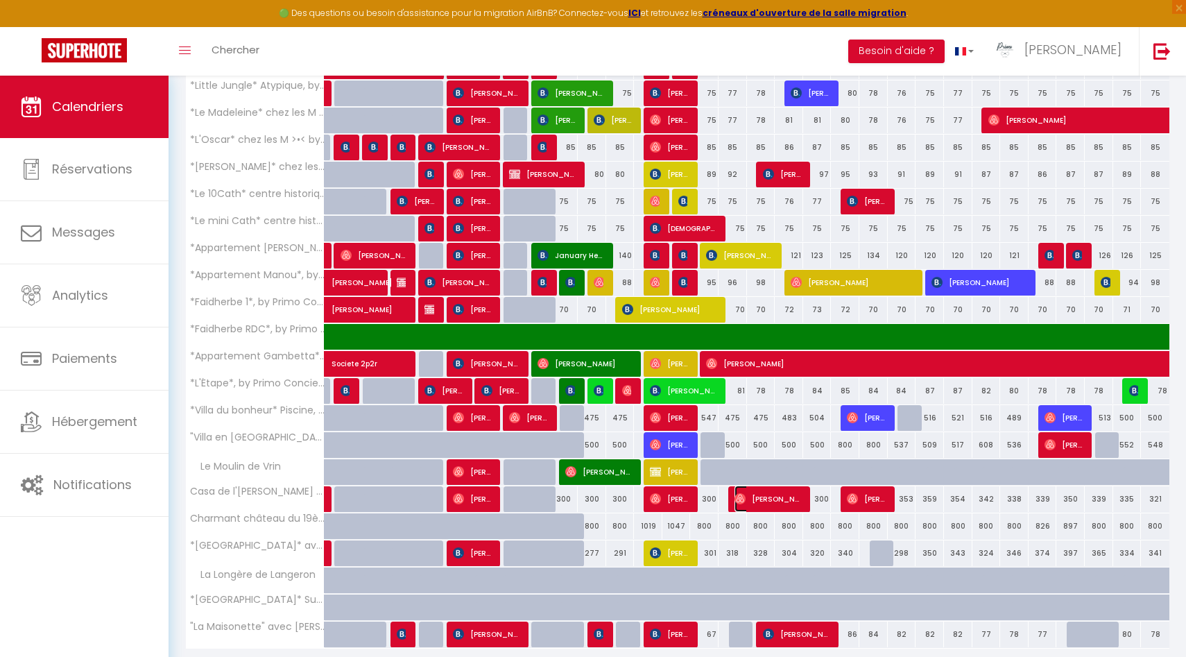
click at [736, 498] on img at bounding box center [739, 498] width 11 height 11
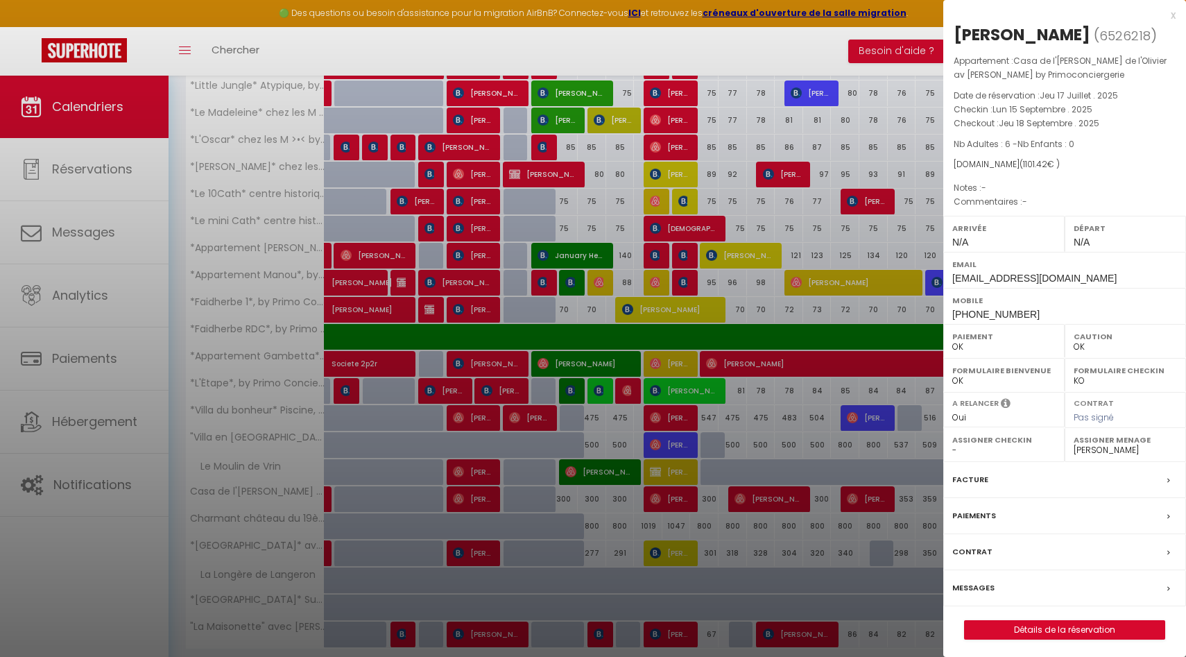
click at [746, 498] on div at bounding box center [593, 328] width 1186 height 657
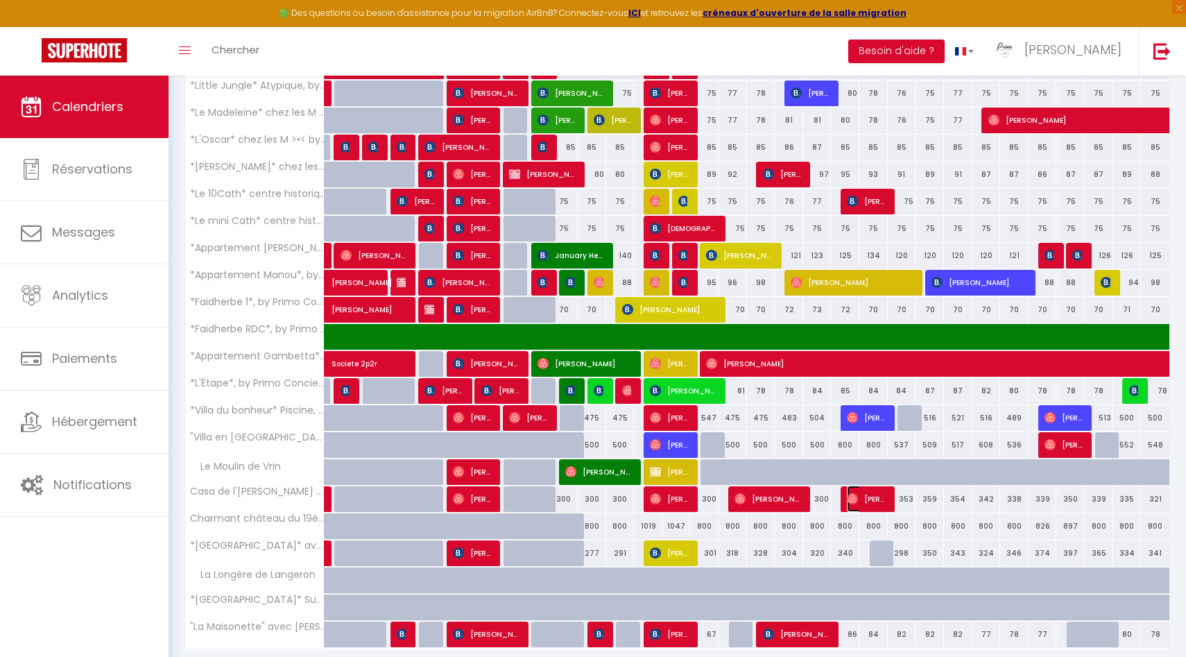
click at [849, 496] on img at bounding box center [852, 498] width 11 height 11
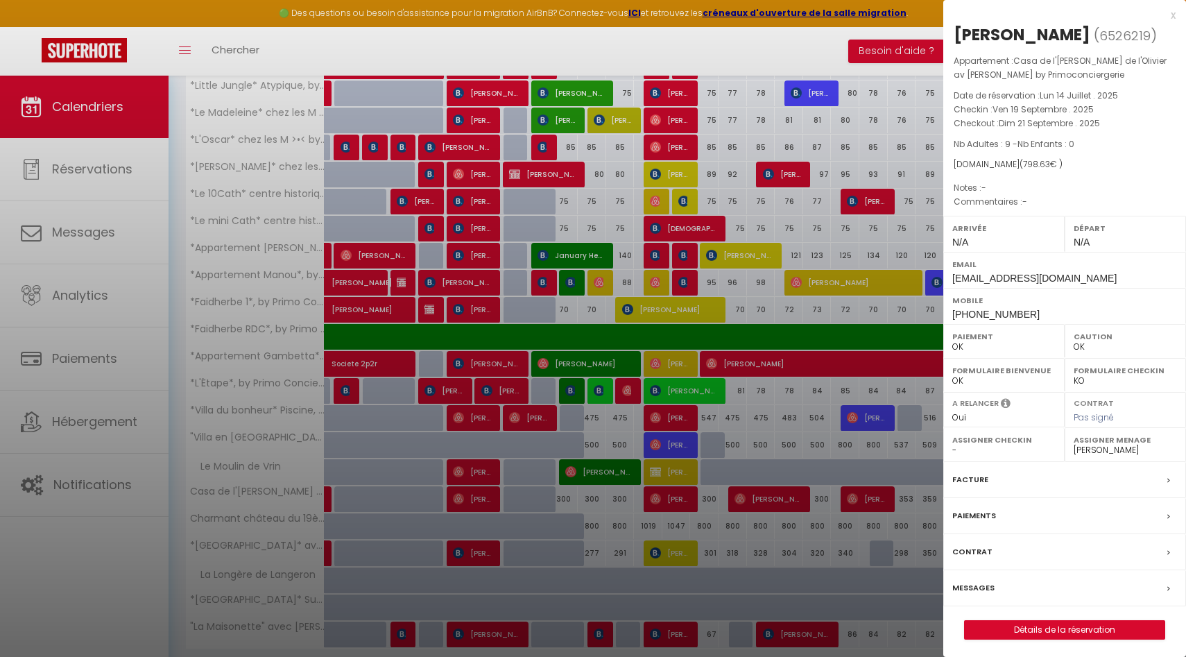
click at [821, 499] on div at bounding box center [593, 328] width 1186 height 657
